Goal: Task Accomplishment & Management: Complete application form

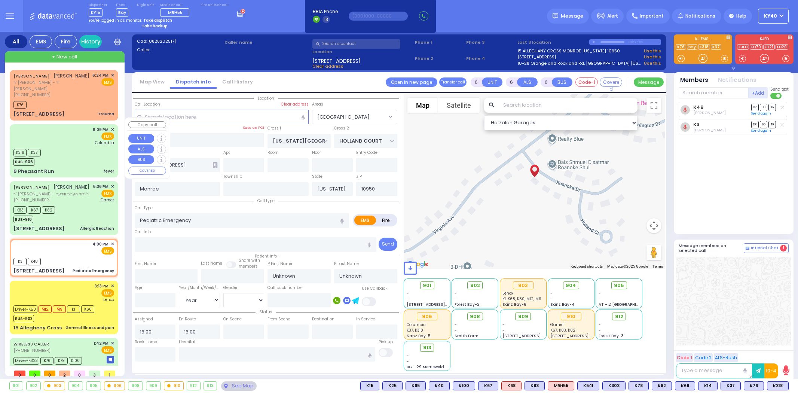
select select "[GEOGRAPHIC_DATA]"
select select "Year"
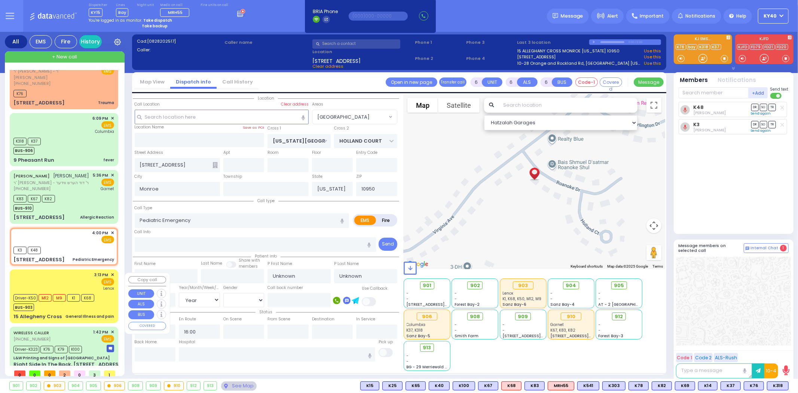
scroll to position [16, 0]
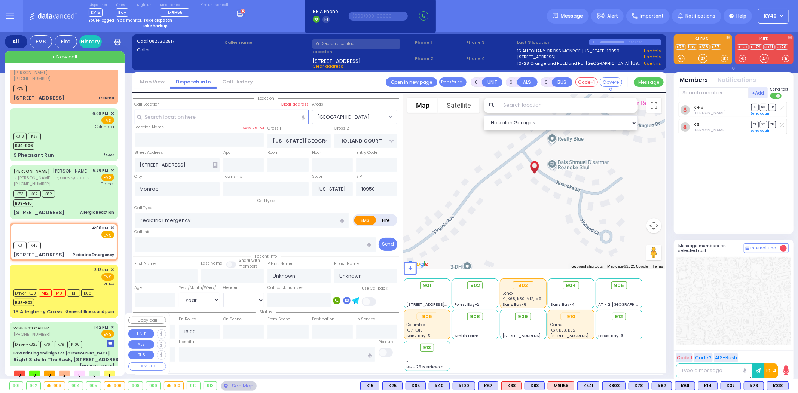
drag, startPoint x: 80, startPoint y: 317, endPoint x: 76, endPoint y: 317, distance: 4.2
click at [76, 324] on div "WIRELESS CALLER (718) 490-3198 1:42 PM ✕ EMS" at bounding box center [63, 331] width 101 height 14
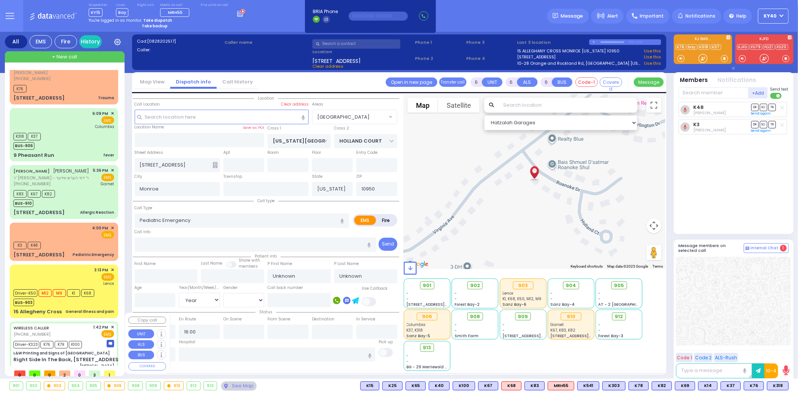
select select
type input "Eye Injury"
radio input "true"
type input "Moshe"
type input "Minsky"
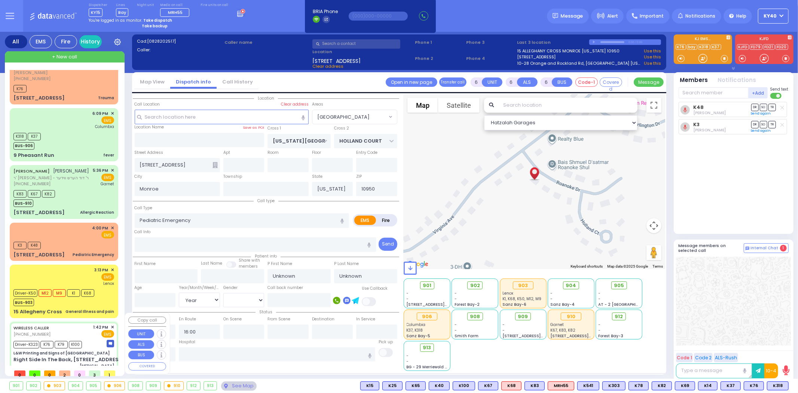
type input "38"
select select "Year"
select select "[DEMOGRAPHIC_DATA]"
type input "13:42"
type input "13:45"
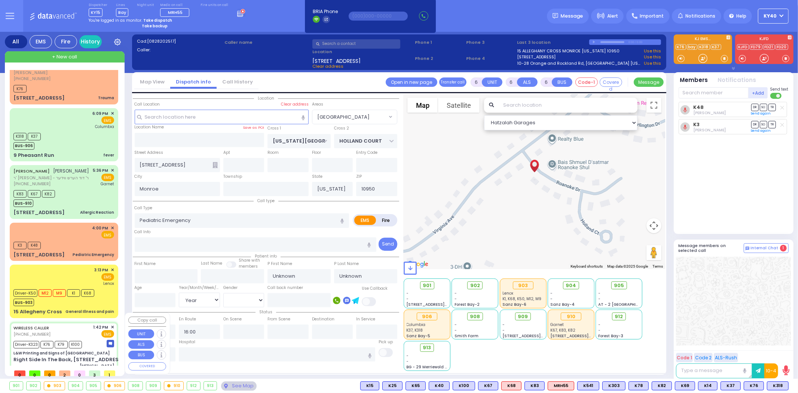
type input "13:48"
type input "14:15"
type input "14:40"
type input "15:04"
type input "Garnet Health Medical Center 707 East Main Street Middletown"
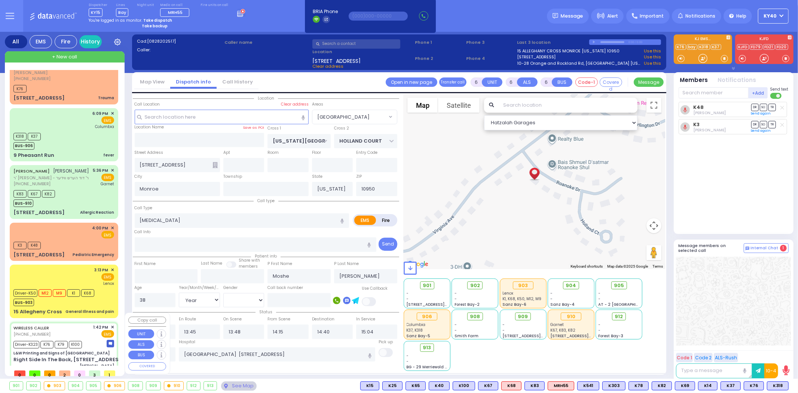
type input "L&W Printing and Signs of Monroe"
type input "KALEV WAY"
type input "TARNOPOL WAY"
type input "Right Side In The Back, 20 Fillmore Ct"
type input "Kiryas Joel"
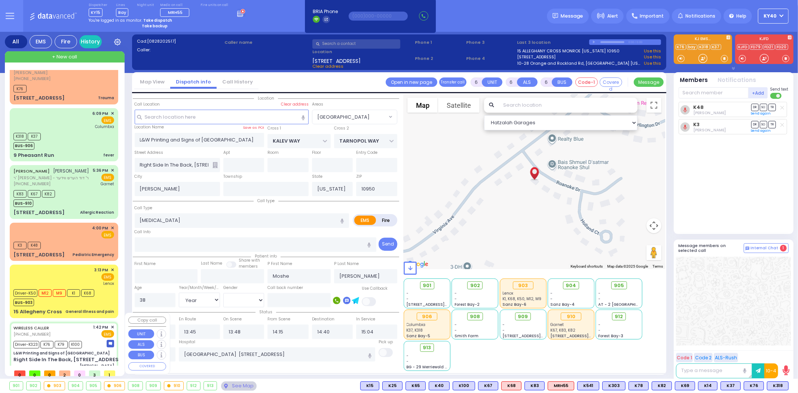
select select "SECTION 3"
select select "Hatzalah Garages"
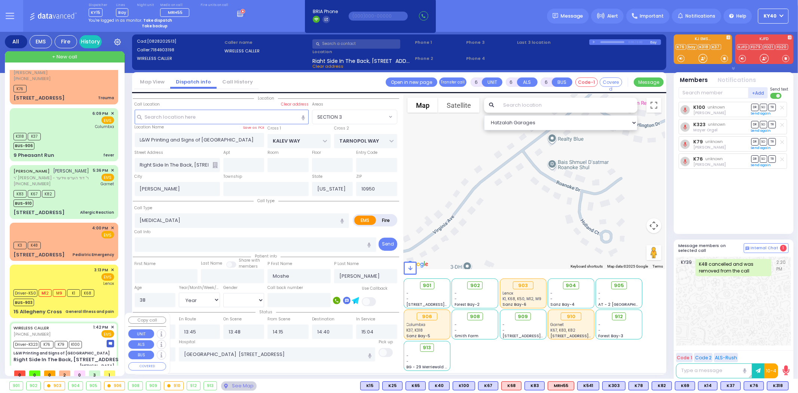
click at [77, 324] on div "WIRELESS CALLER (718) 490-3198 1:42 PM ✕ EMS" at bounding box center [63, 331] width 101 height 14
select select
radio input "true"
select select "Year"
select select "[DEMOGRAPHIC_DATA]"
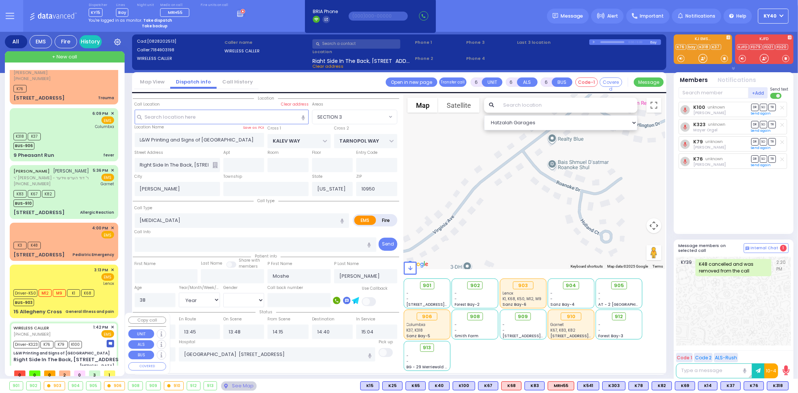
select select "Hatzalah Garages"
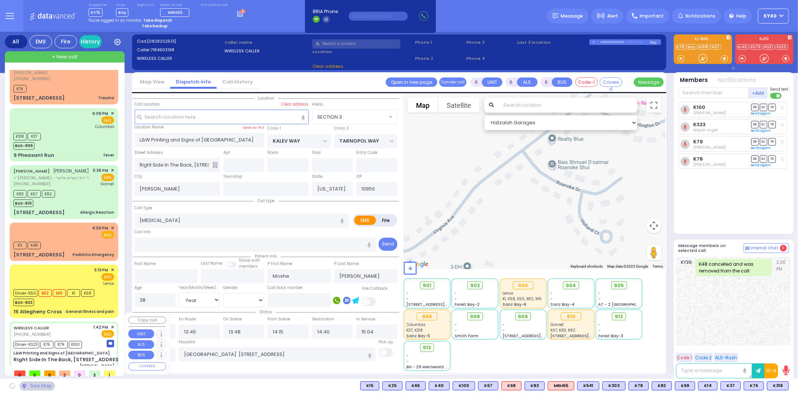
select select "SECTION 3"
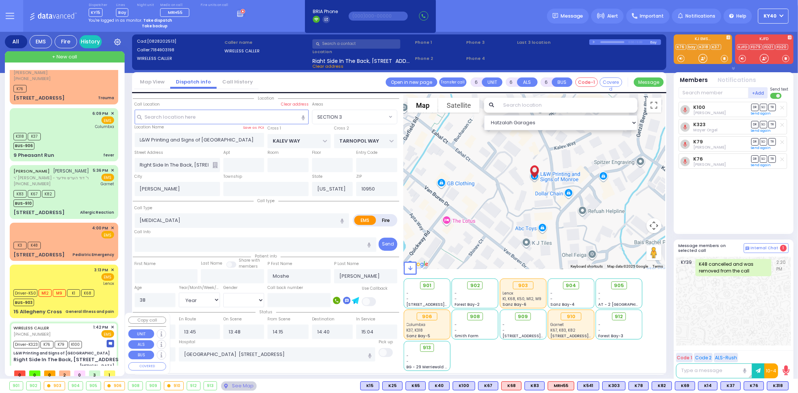
click at [77, 324] on div "WIRELESS CALLER (718) 490-3198 1:42 PM ✕ EMS" at bounding box center [63, 331] width 101 height 14
select select
radio input "true"
select select "Year"
select select "[DEMOGRAPHIC_DATA]"
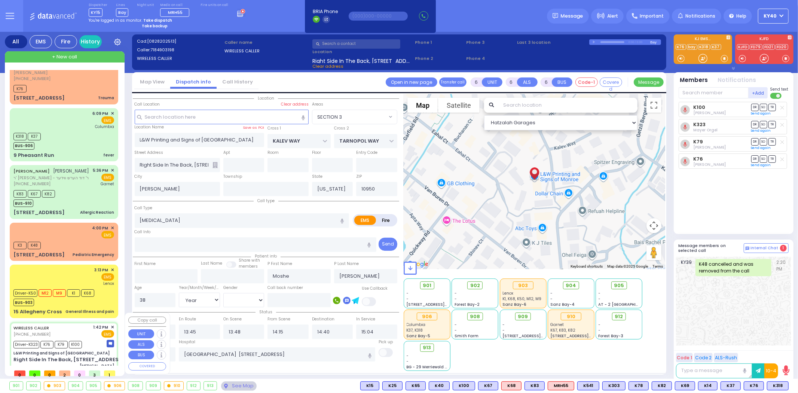
select select "SECTION 3"
select select "Hatzalah Garages"
click at [148, 353] on input "text" at bounding box center [155, 354] width 41 height 14
type input "18:28"
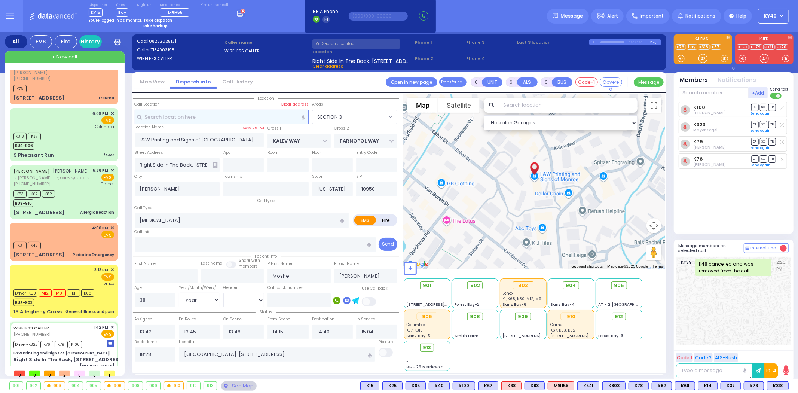
scroll to position [0, 0]
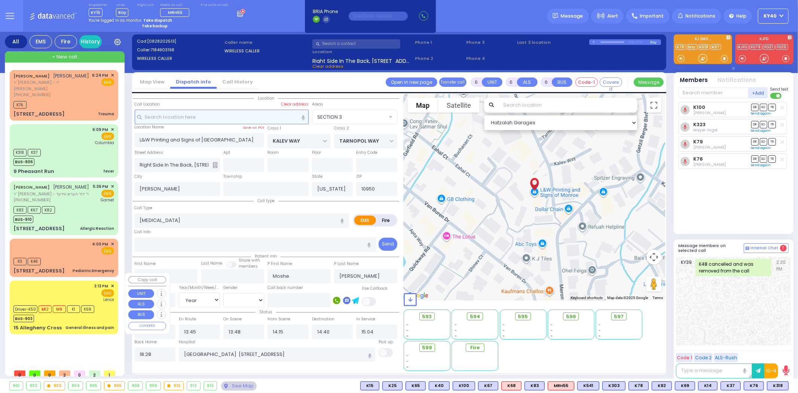
select select
radio input "true"
select select
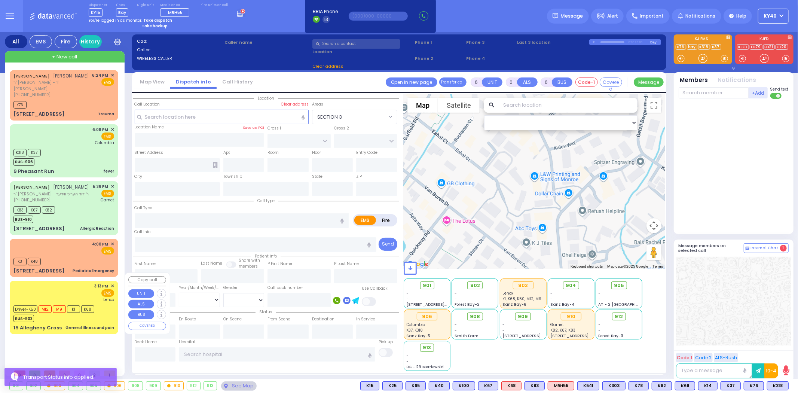
click at [92, 357] on div "YECHESKEL HOFMAN יחזקאל האפמאן ר' אברהם - ר' שלום יוסף בראך (845) 492-7468 6:24…" at bounding box center [66, 218] width 112 height 296
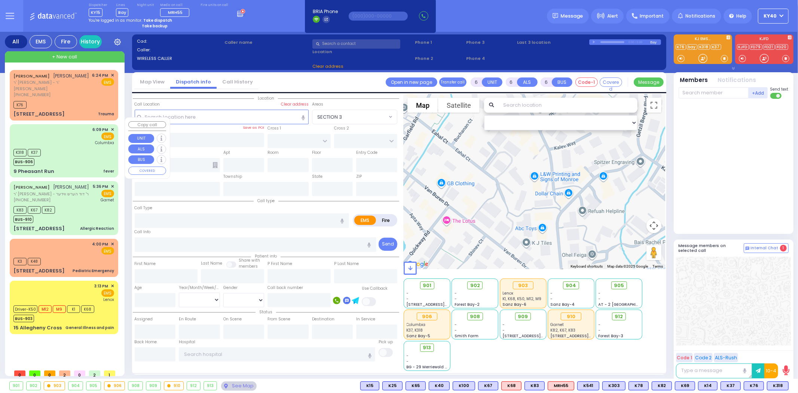
click at [63, 150] on div "K318 K37 BUS-906" at bounding box center [63, 156] width 101 height 19
type input "2"
type input "1"
select select
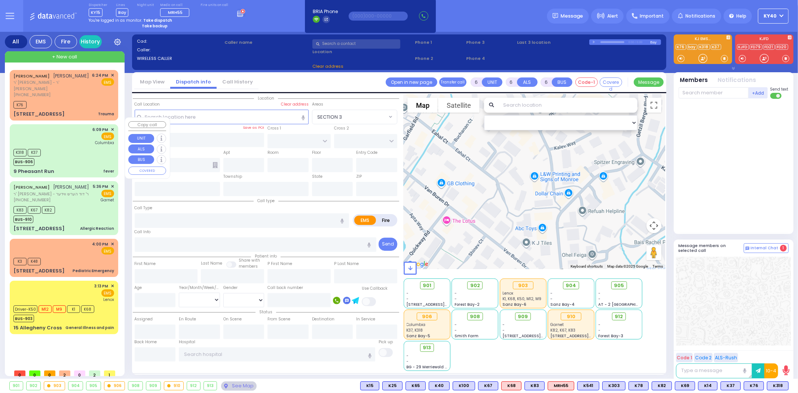
type input "fever"
radio input "true"
select select
type input "18:09"
type input "18:11"
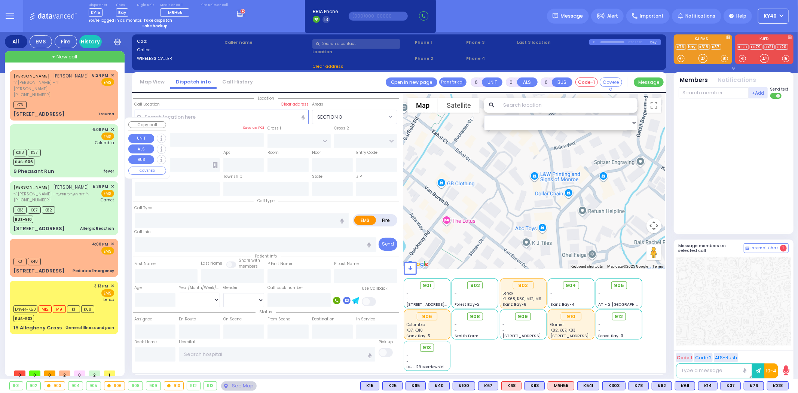
type input "18:28"
type input "[US_STATE][GEOGRAPHIC_DATA]- [GEOGRAPHIC_DATA]"
select select "Hatzalah Garages"
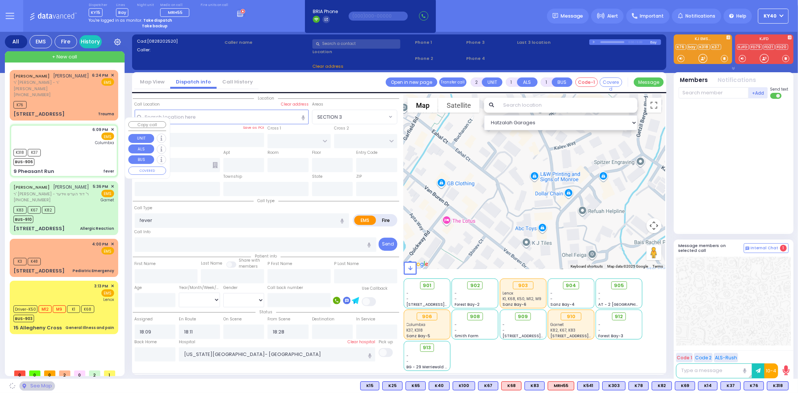
type input "SCHUNNEMUNK RD"
type input "OWENS DR"
type input "9 Pheasant Run"
type input "Woodbury"
type input "[US_STATE]"
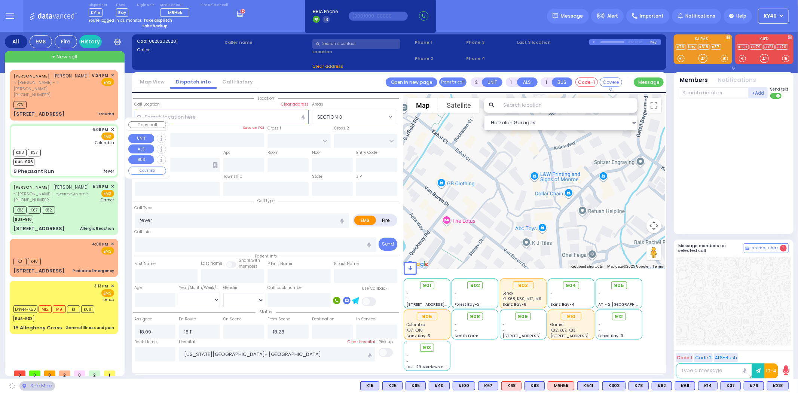
type input "10930"
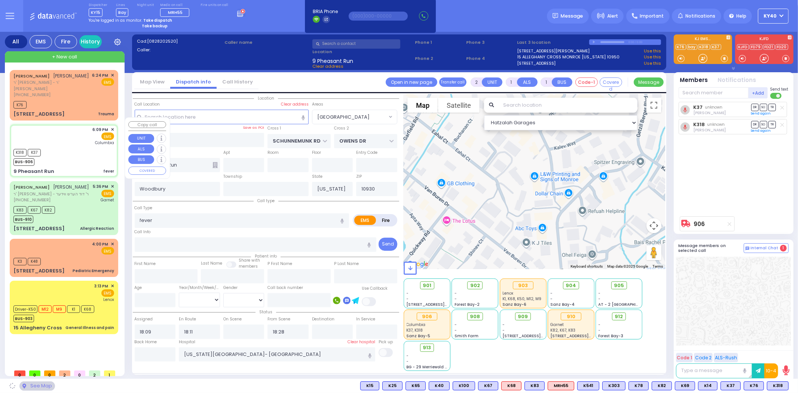
select select "[GEOGRAPHIC_DATA]"
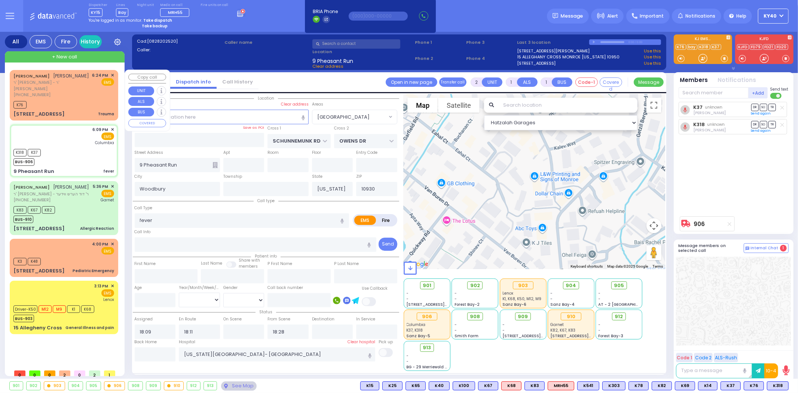
click at [73, 99] on div "K76" at bounding box center [63, 103] width 101 height 9
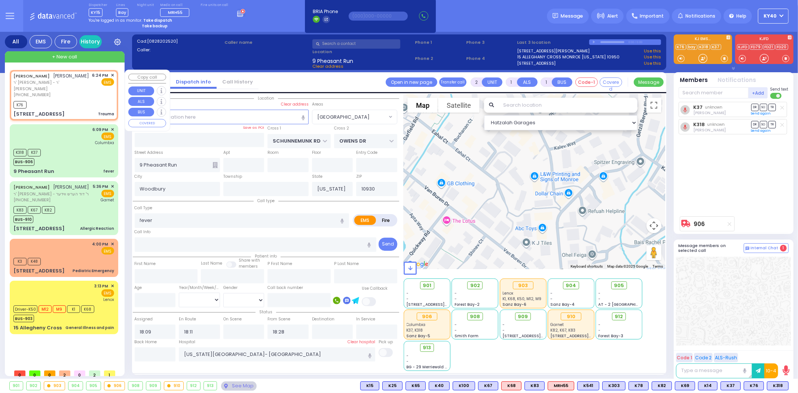
type input "0"
select select
type input "Trauma"
radio input "true"
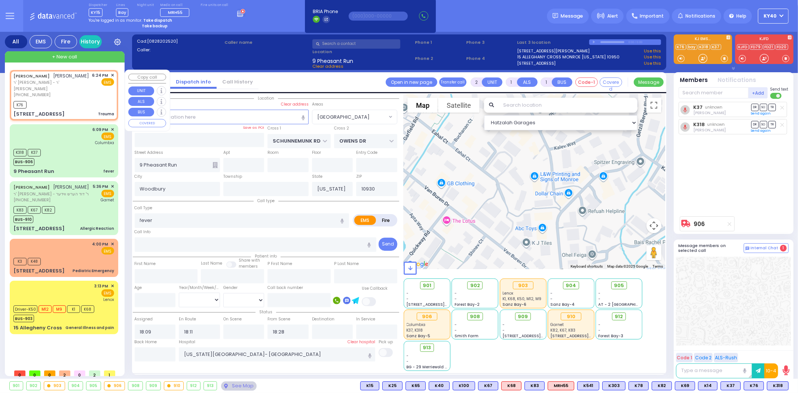
type input "YECHESKEL"
type input "HOFMAN"
select select
type input "18:24"
type input "18:26"
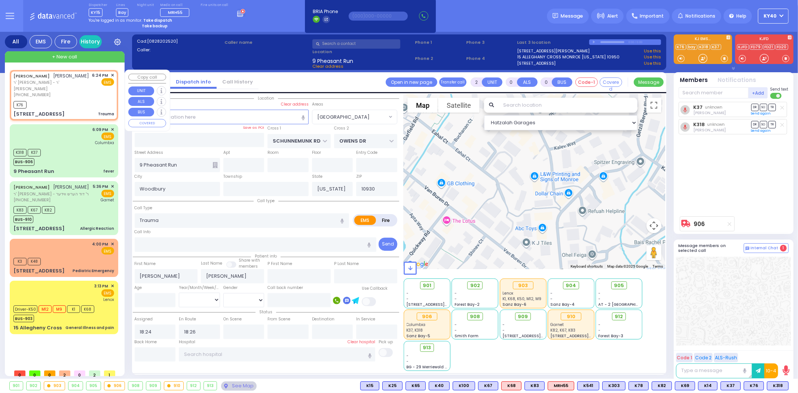
type input "QUAKER HILL RD"
type input "[STREET_ADDRESS]"
type input "Monroe"
type input "10950"
select select "Hatzalah Garages"
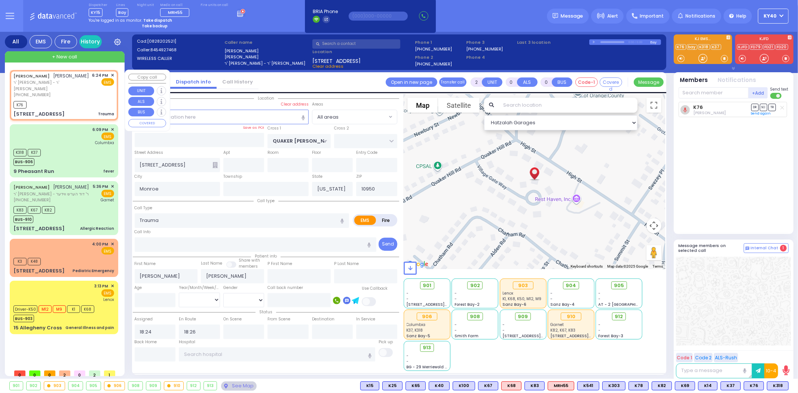
click at [76, 99] on div "K76" at bounding box center [63, 103] width 101 height 9
select select
radio input "true"
select select
select select "Hatzalah Garages"
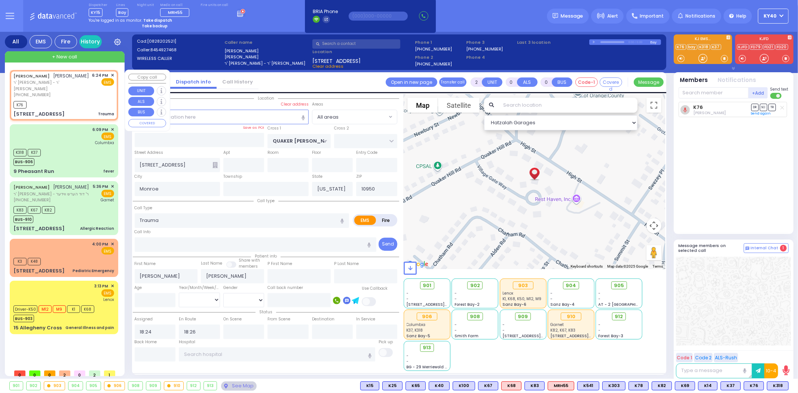
click at [77, 99] on div "K76" at bounding box center [63, 103] width 101 height 9
select select
radio input "true"
select select
select select "Hatzalah Garages"
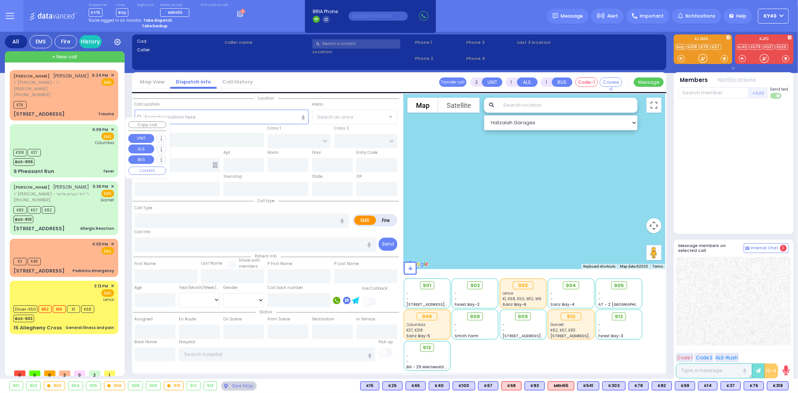
click at [88, 126] on div "6:09 PM ✕ EMS [GEOGRAPHIC_DATA]" at bounding box center [63, 135] width 101 height 19
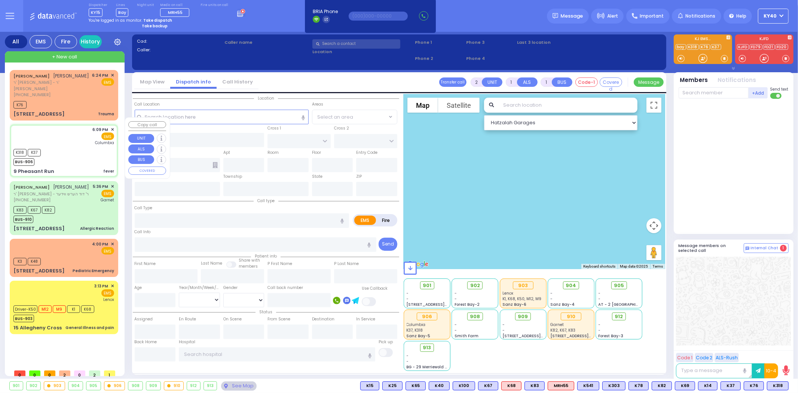
select select
type input "fever"
radio input "true"
select select
type input "18:09"
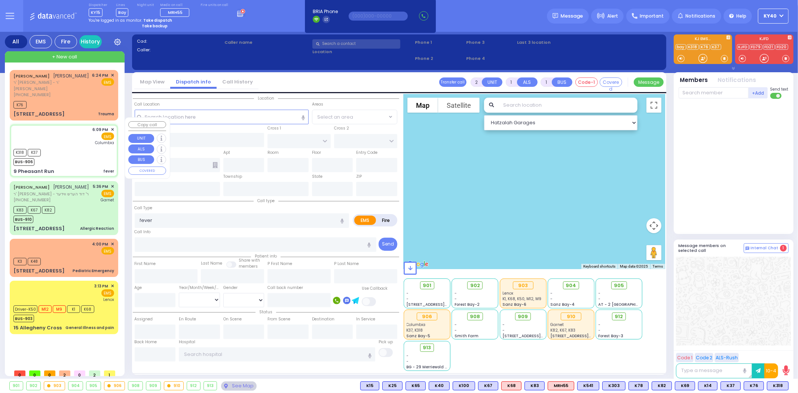
type input "18:11"
type input "18:28"
type input "[US_STATE][GEOGRAPHIC_DATA]- [GEOGRAPHIC_DATA]"
select select "Hatzalah Garages"
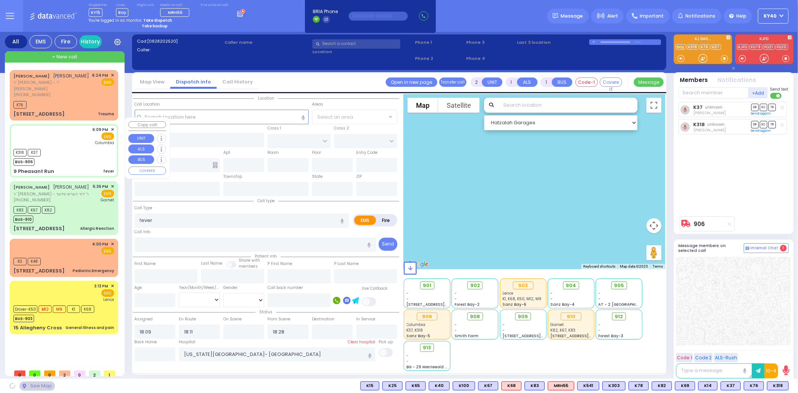
type input "SCHUNNEMUNK RD"
type input "OWENS DR"
type input "9 Pheasant Run"
type input "Woodbury"
type input "[US_STATE]"
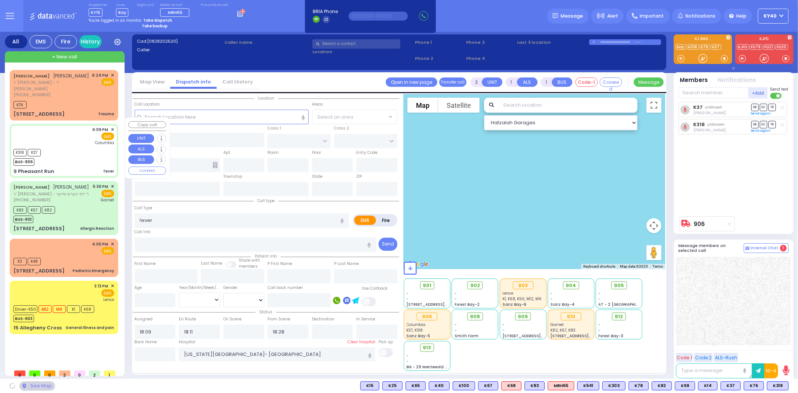
type input "10930"
select select "[GEOGRAPHIC_DATA]"
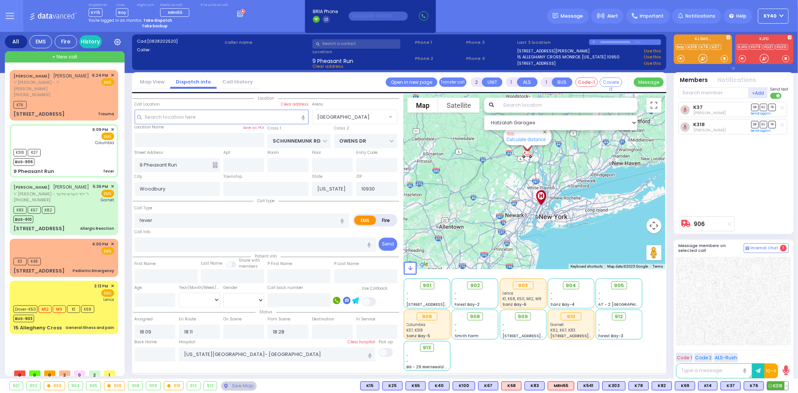
click at [785, 387] on button at bounding box center [787, 386] width 4 height 8
click at [781, 348] on div "[DATE] 6:27:41 PM [DATE] 6:17:30 PM [DATE] 6:11:29 PM [DATE] 6:11:19 PM" at bounding box center [754, 331] width 67 height 57
click at [779, 353] on icon at bounding box center [781, 353] width 8 height 8
click at [63, 147] on div "K318 K37 BUS-906" at bounding box center [63, 156] width 101 height 19
select select
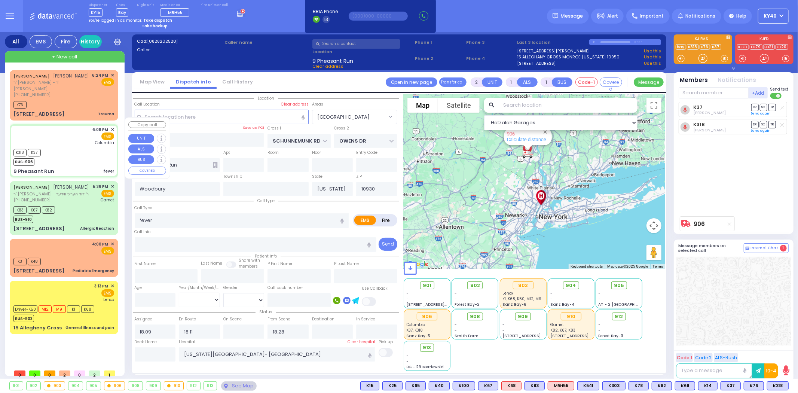
radio input "true"
select select
select select "Hatzalah Garages"
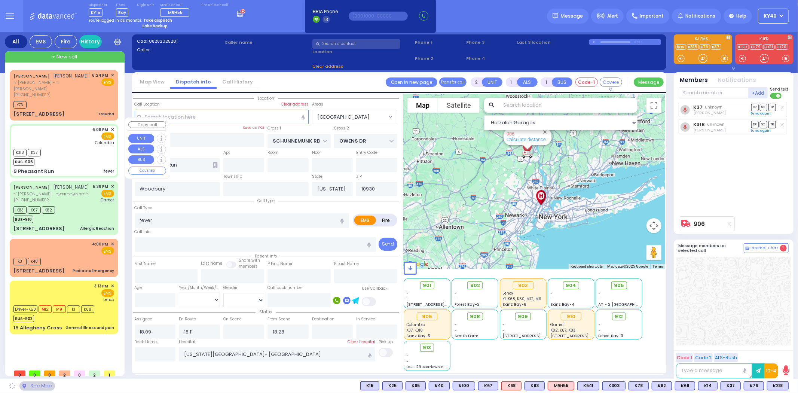
select select "[GEOGRAPHIC_DATA]"
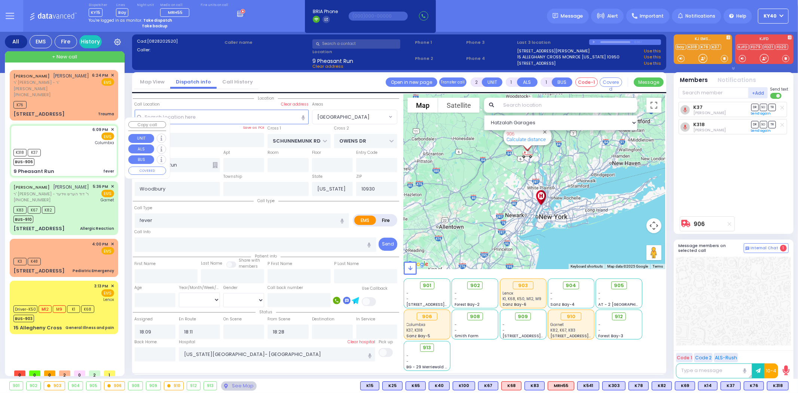
click at [66, 147] on div "K318 K37 BUS-906" at bounding box center [63, 156] width 101 height 19
select select
radio input "true"
select select
select select "Hatzalah Garages"
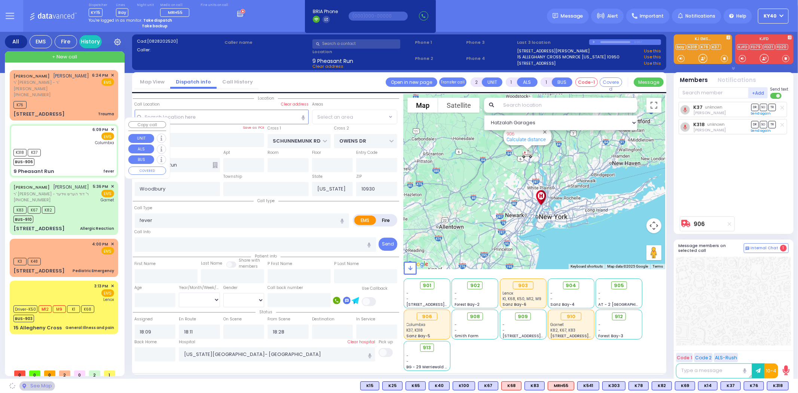
select select "[GEOGRAPHIC_DATA]"
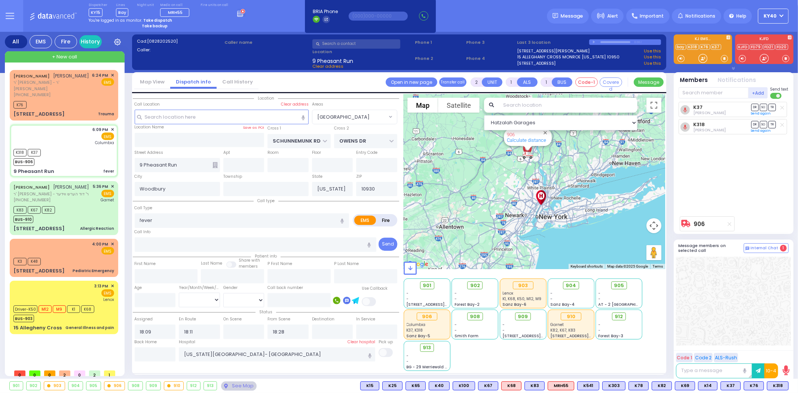
type input "6"
select select
radio input "true"
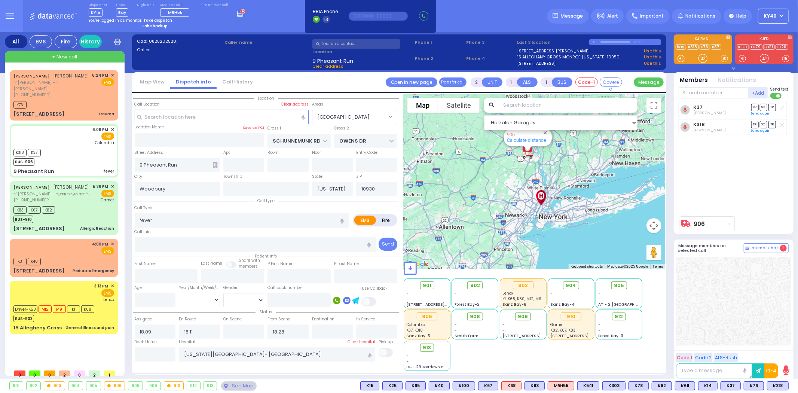
type input "Unknown"
select select "Year"
select select "Hatzalah Garages"
select select "[GEOGRAPHIC_DATA]"
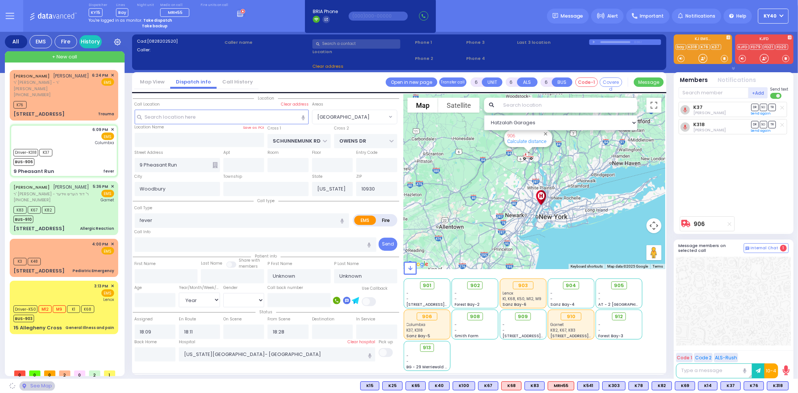
select select
radio input "true"
select select "Year"
type input "18:22"
type input "18:30"
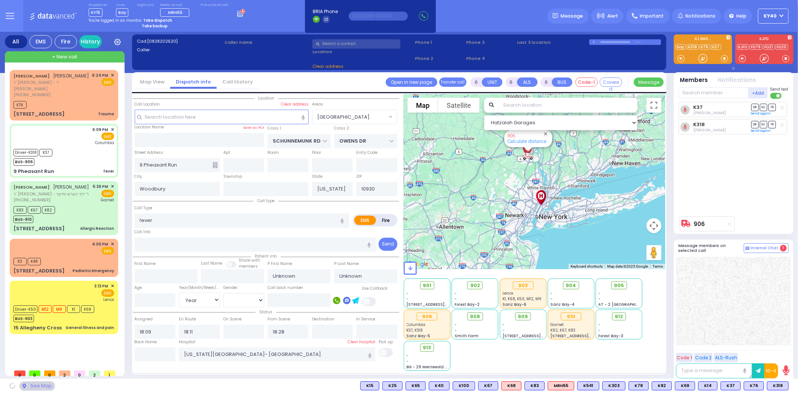
select select "Hatzalah Garages"
select select "[GEOGRAPHIC_DATA]"
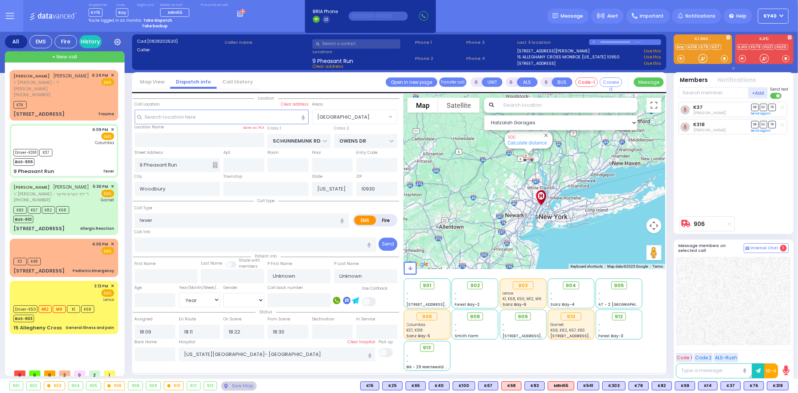
select select
radio input "true"
type input "[PERSON_NAME]"
type input "21"
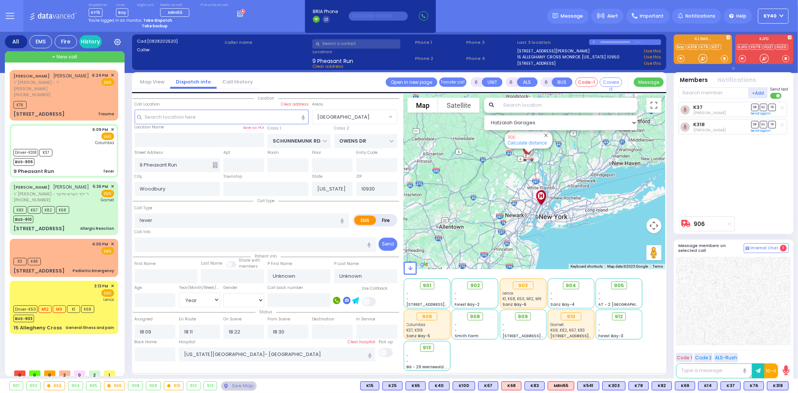
select select "Day"
select select "[DEMOGRAPHIC_DATA]"
select select "Hatzalah Garages"
select select "[GEOGRAPHIC_DATA]"
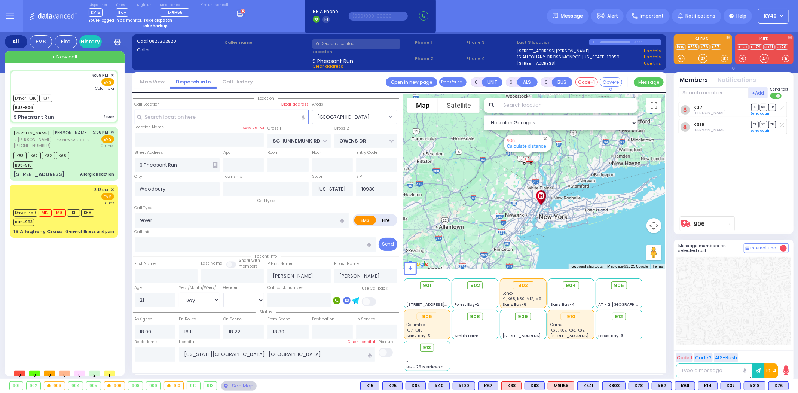
select select
radio input "true"
select select "Day"
select select "[DEMOGRAPHIC_DATA]"
select select "Hatzalah Garages"
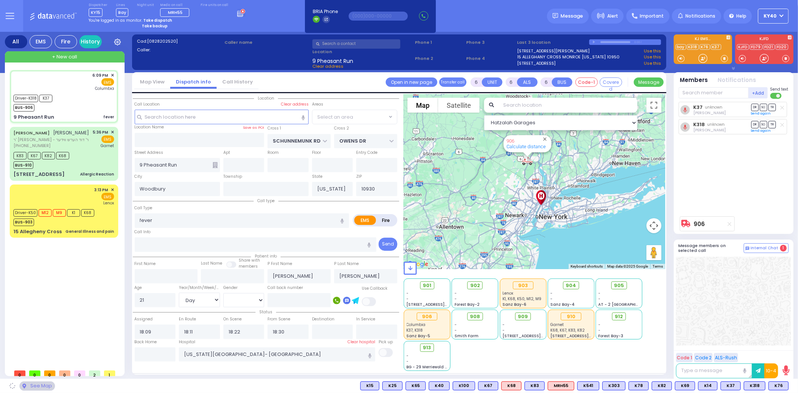
select select "[GEOGRAPHIC_DATA]"
select select
radio input "true"
select select "Day"
select select "[DEMOGRAPHIC_DATA]"
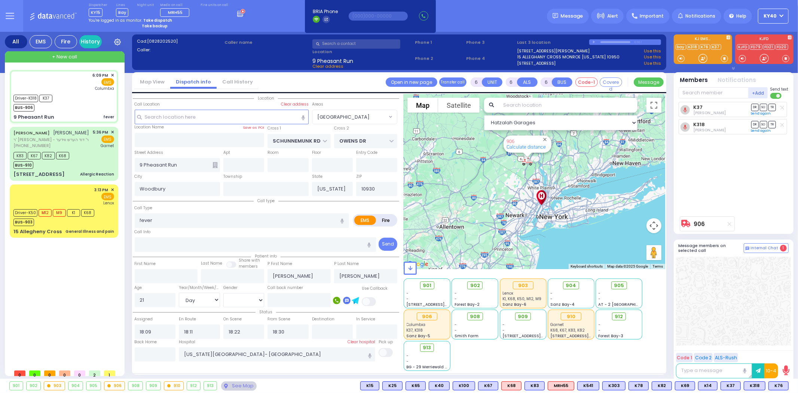
select select "Hatzalah Garages"
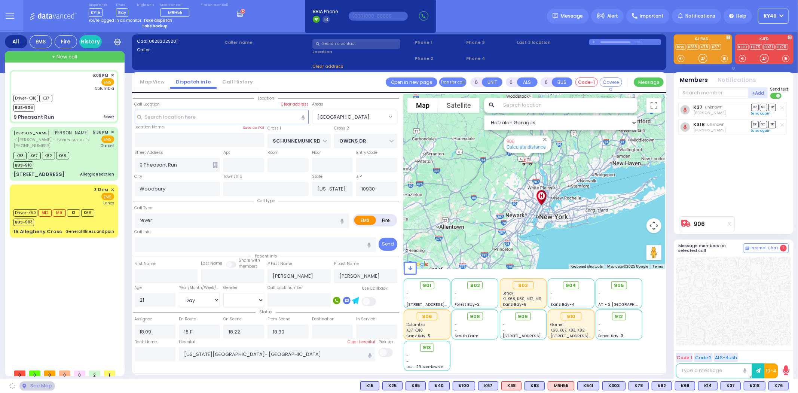
select select "[GEOGRAPHIC_DATA]"
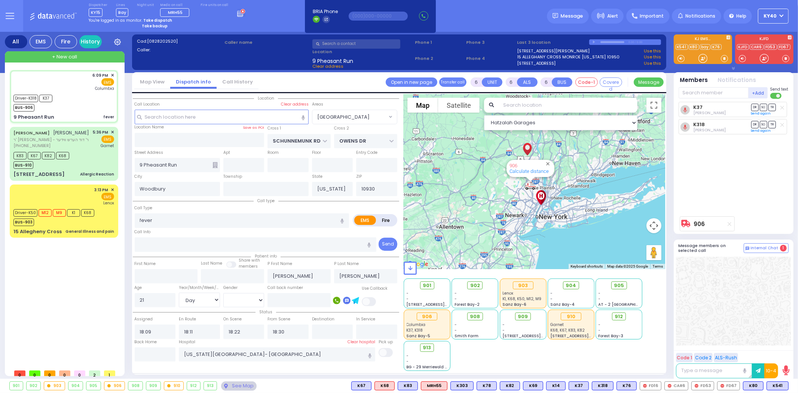
select select
radio input "true"
select select "Day"
select select "[DEMOGRAPHIC_DATA]"
select select "Hatzalah Garages"
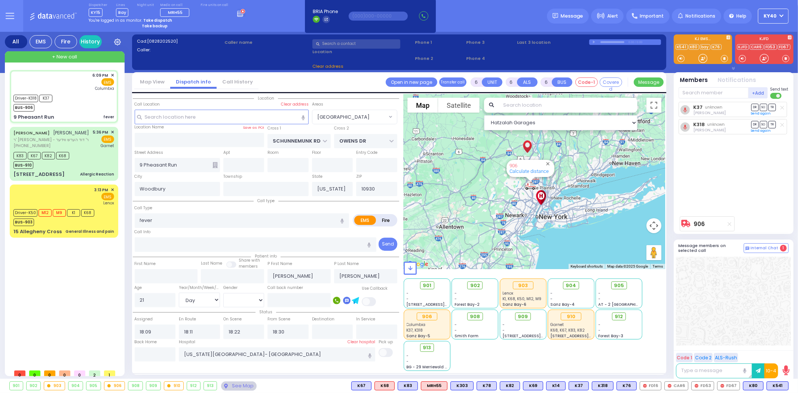
select select "[GEOGRAPHIC_DATA]"
select select
radio input "true"
select select "Day"
select select "[DEMOGRAPHIC_DATA]"
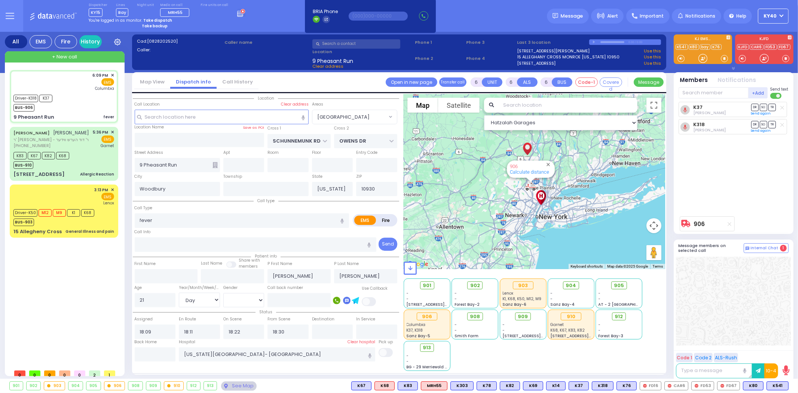
select select "Hatzalah Garages"
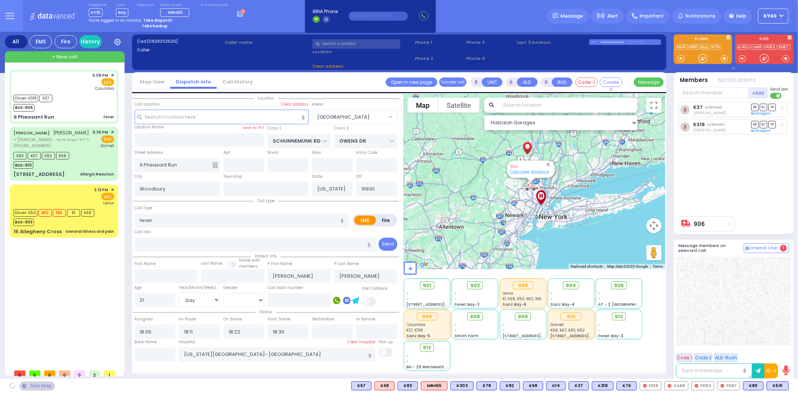
select select "[GEOGRAPHIC_DATA]"
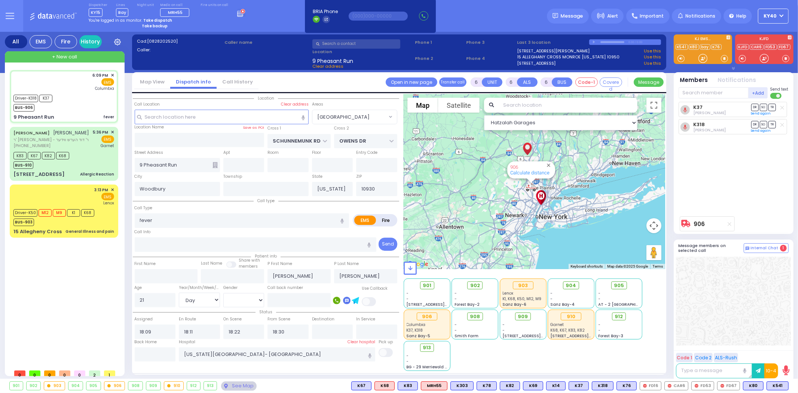
select select
radio input "true"
select select "Day"
select select "[DEMOGRAPHIC_DATA]"
select select "Hatzalah Garages"
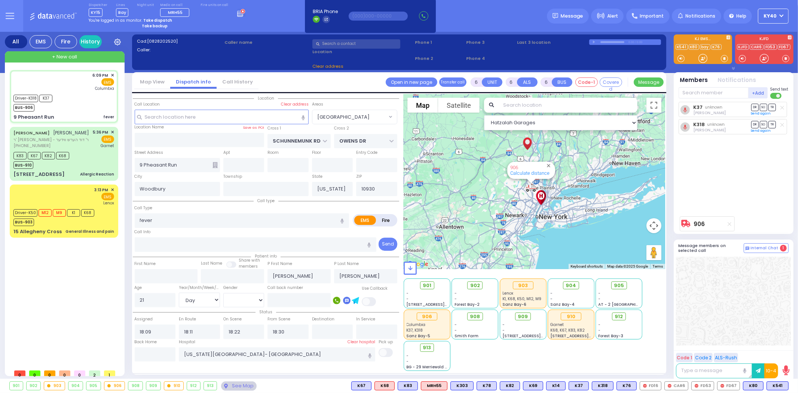
select select "[GEOGRAPHIC_DATA]"
select select
radio input "true"
select select "Day"
select select "[DEMOGRAPHIC_DATA]"
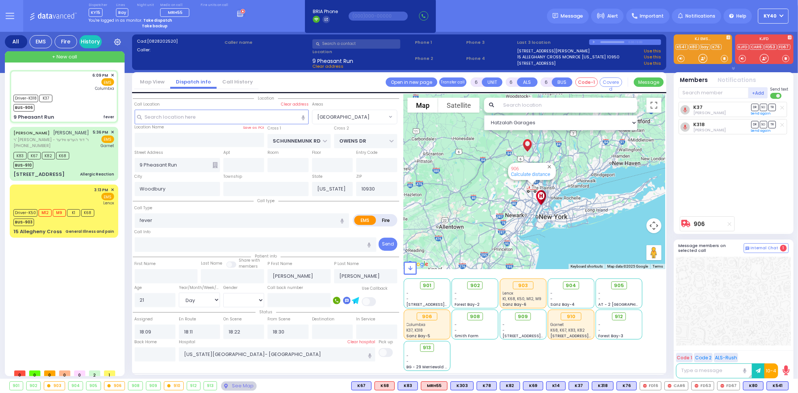
select select "Hatzalah Garages"
select select "[GEOGRAPHIC_DATA]"
